Goal: Entertainment & Leisure: Consume media (video, audio)

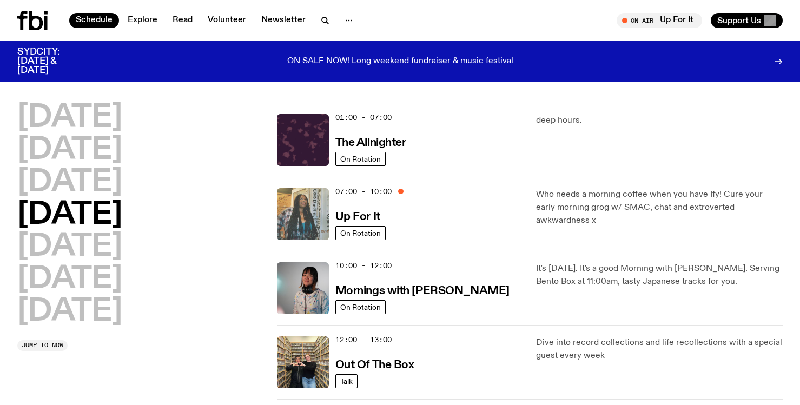
click at [297, 206] on img at bounding box center [303, 214] width 52 height 52
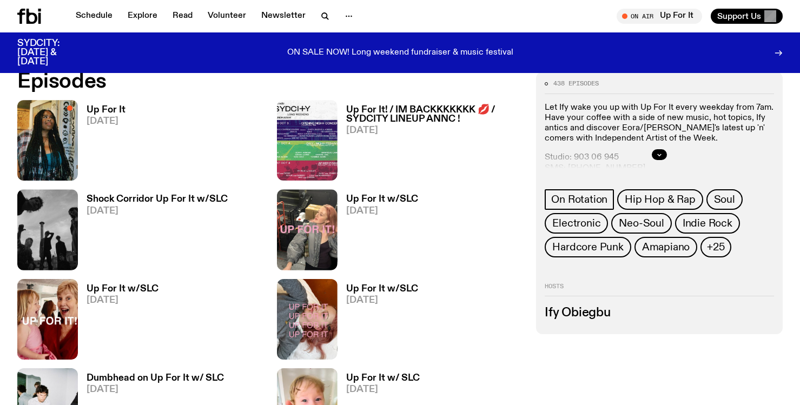
scroll to position [526, 0]
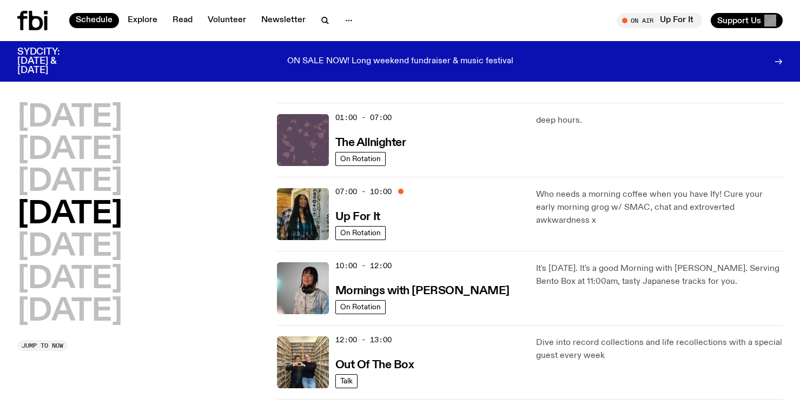
click at [294, 129] on img at bounding box center [303, 140] width 52 height 52
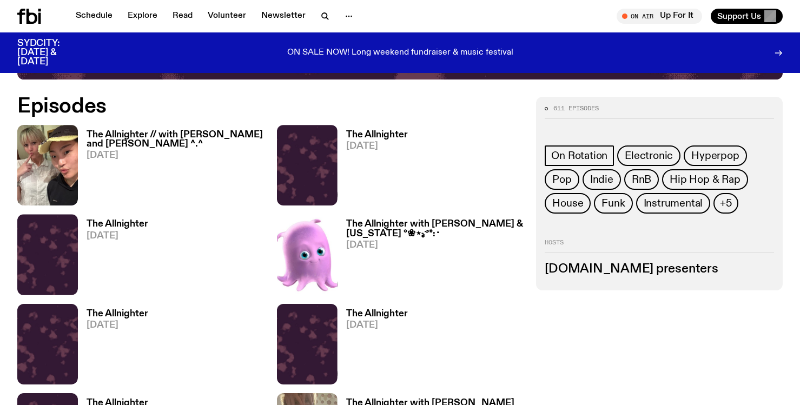
scroll to position [549, 0]
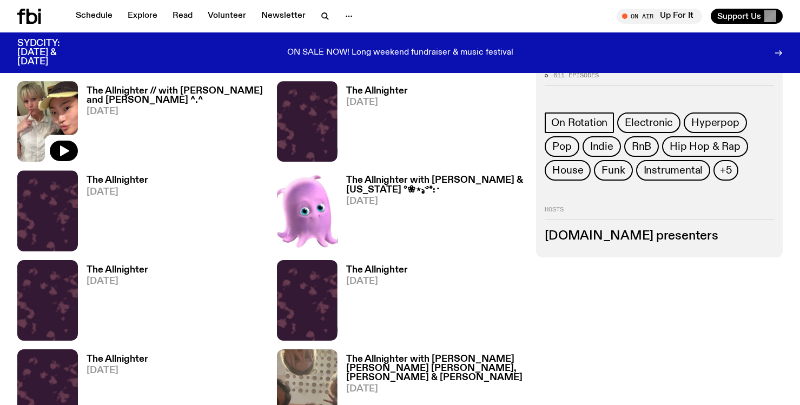
click at [38, 106] on img at bounding box center [47, 121] width 61 height 81
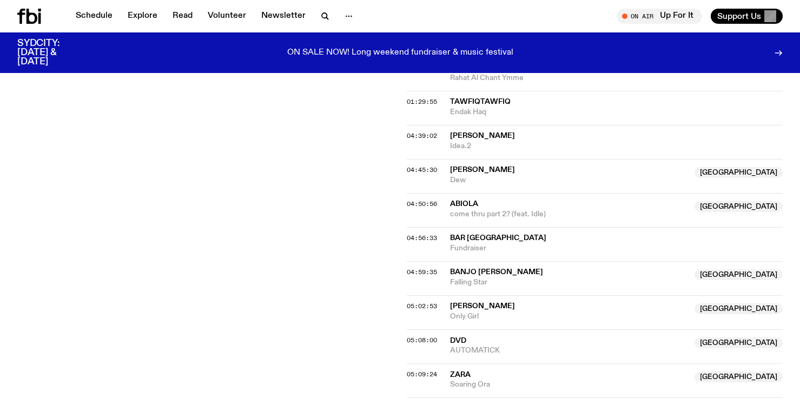
scroll to position [1089, 0]
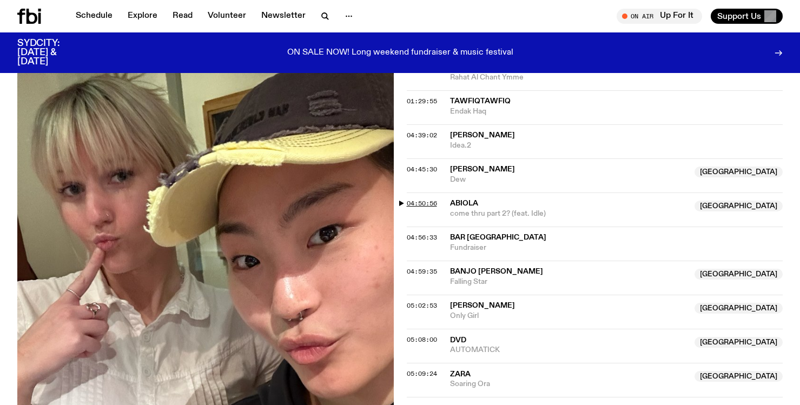
click at [412, 199] on span "04:50:56" at bounding box center [422, 203] width 30 height 9
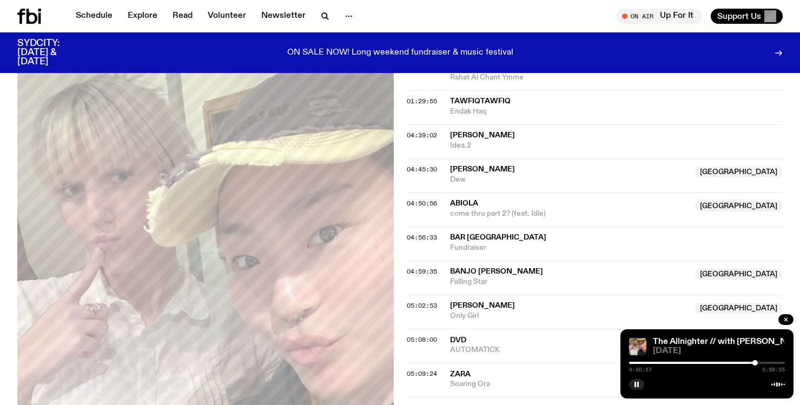
click at [749, 363] on div at bounding box center [678, 363] width 156 height 2
click at [752, 363] on div at bounding box center [749, 362] width 5 height 5
click at [753, 363] on div at bounding box center [753, 362] width 5 height 5
click at [754, 364] on div at bounding box center [753, 362] width 5 height 5
click at [755, 364] on div at bounding box center [754, 362] width 5 height 5
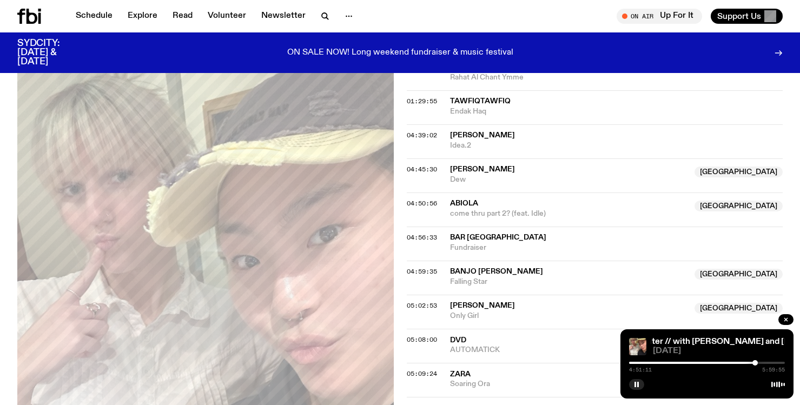
click at [755, 364] on div at bounding box center [755, 362] width 5 height 5
click at [756, 364] on div at bounding box center [755, 362] width 5 height 5
click at [757, 364] on div at bounding box center [756, 362] width 5 height 5
click at [637, 386] on icon "button" at bounding box center [637, 384] width 6 height 6
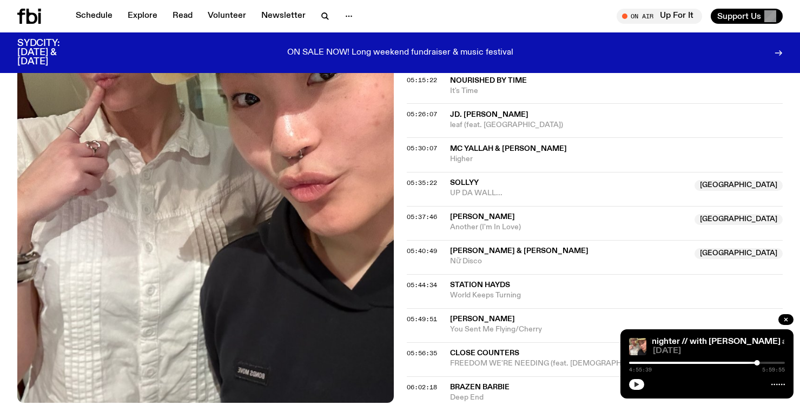
scroll to position [1471, 0]
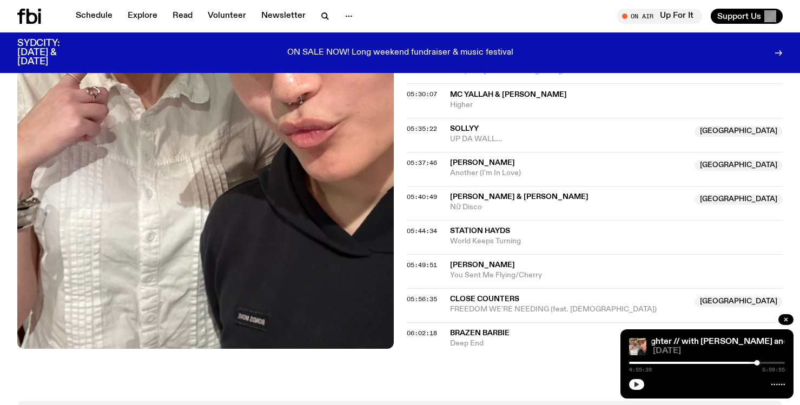
click at [458, 330] on span "Brazen Barbie" at bounding box center [480, 334] width 60 height 8
click at [426, 329] on span "06:02:18" at bounding box center [422, 333] width 30 height 9
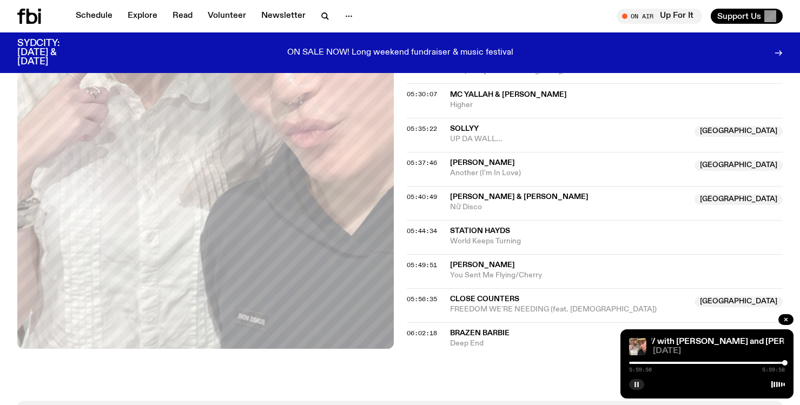
click at [638, 384] on rect "button" at bounding box center [638, 384] width 2 height 5
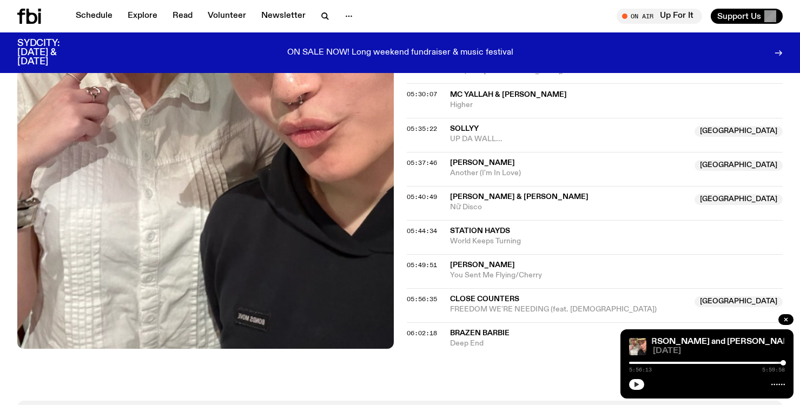
click at [784, 364] on div at bounding box center [783, 362] width 5 height 5
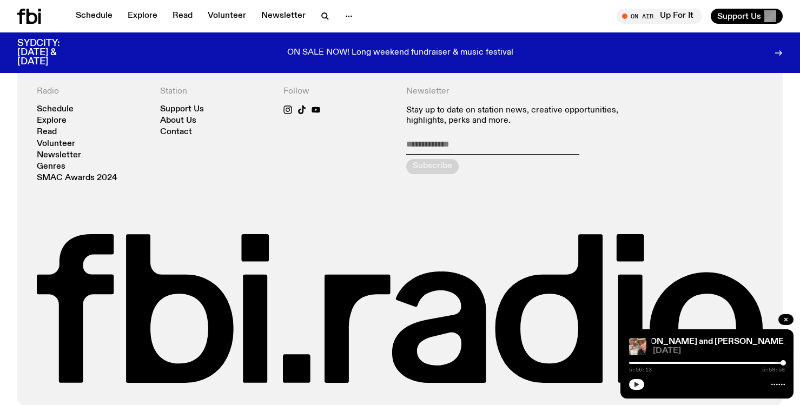
click at [636, 379] on div at bounding box center [707, 383] width 156 height 13
click at [636, 384] on icon "button" at bounding box center [637, 384] width 5 height 5
click at [636, 384] on rect "button" at bounding box center [636, 384] width 2 height 5
click at [636, 384] on icon "button" at bounding box center [637, 384] width 5 height 5
click at [784, 364] on div at bounding box center [783, 362] width 5 height 5
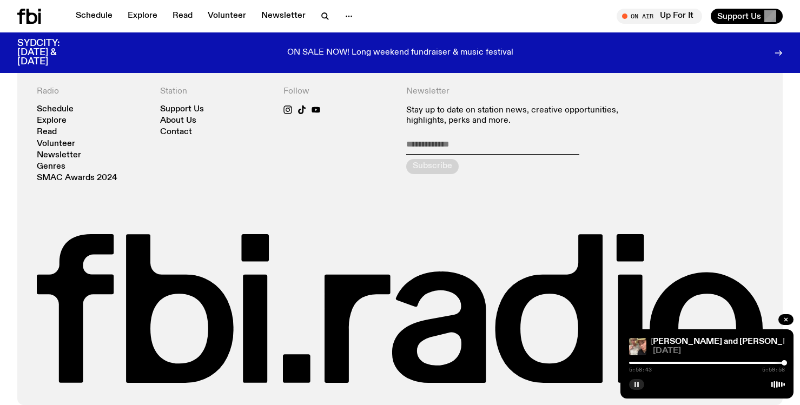
click at [785, 364] on div at bounding box center [784, 362] width 5 height 5
click at [786, 363] on div at bounding box center [784, 362] width 5 height 5
click at [688, 94] on div "Radio Schedule Explore Read Volunteer Newsletter Genres SMAC Awards 2024 Statio…" at bounding box center [400, 236] width 727 height 299
click at [633, 385] on button "button" at bounding box center [636, 384] width 15 height 11
click at [636, 385] on rect "button" at bounding box center [636, 384] width 2 height 5
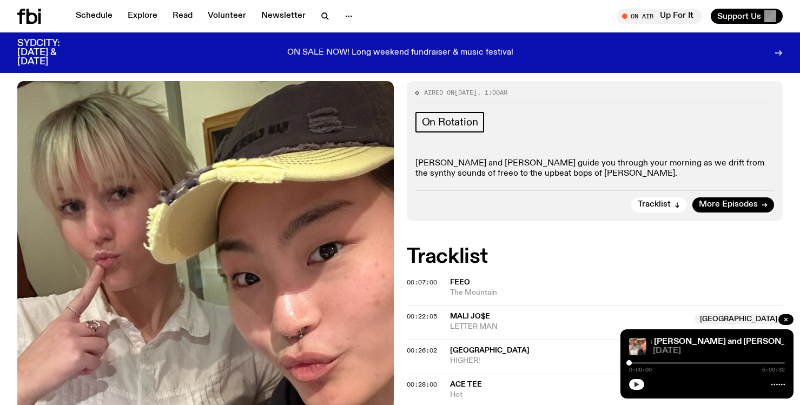
scroll to position [0, 0]
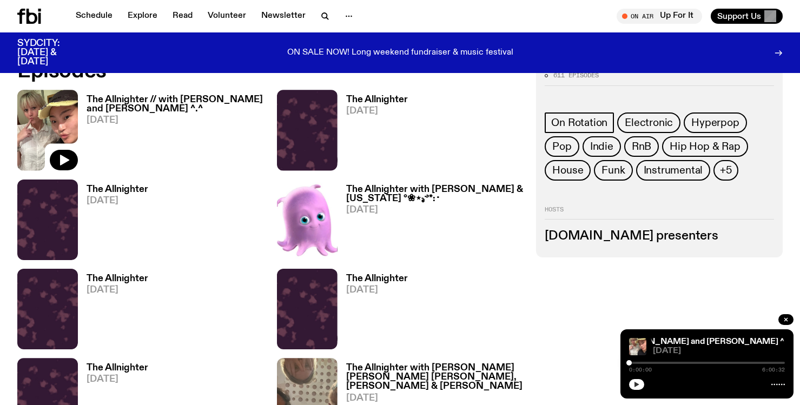
scroll to position [540, 0]
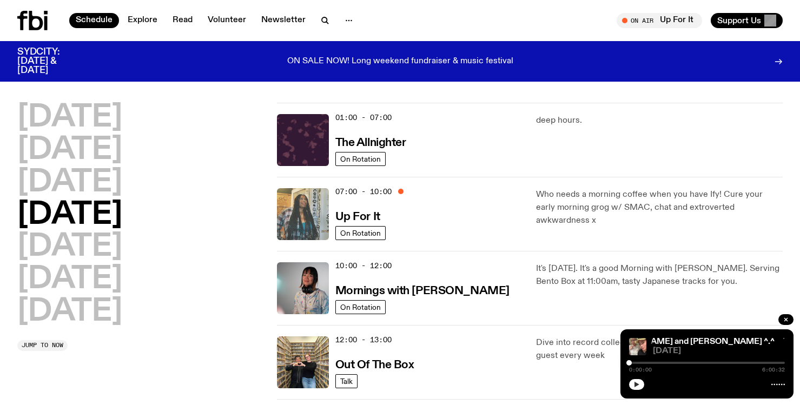
click at [311, 232] on img at bounding box center [303, 214] width 52 height 52
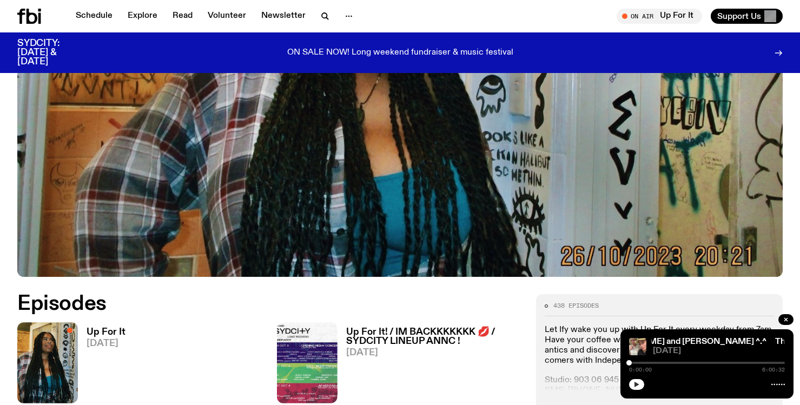
scroll to position [372, 0]
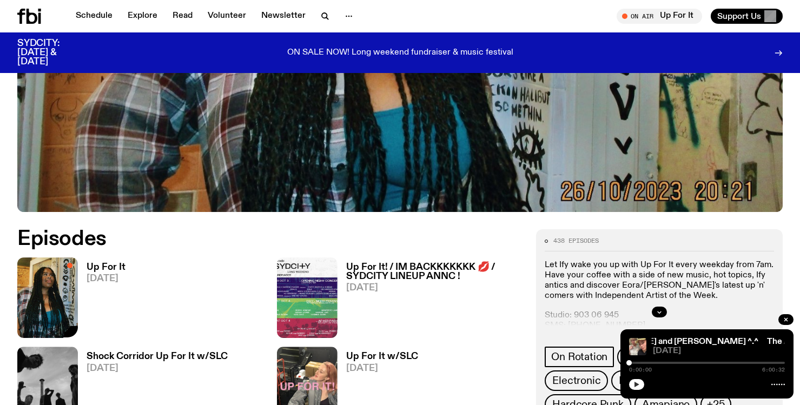
click at [45, 272] on img at bounding box center [47, 298] width 61 height 81
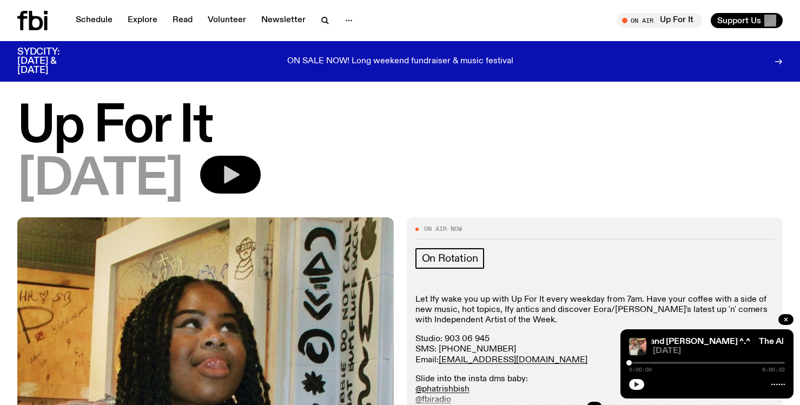
click at [241, 182] on icon "button" at bounding box center [231, 175] width 22 height 22
